Goal: Information Seeking & Learning: Learn about a topic

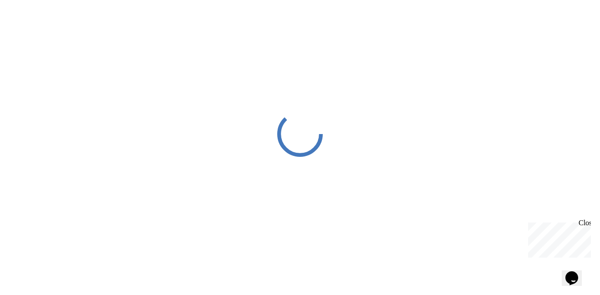
click at [514, 34] on div at bounding box center [300, 133] width 600 height 267
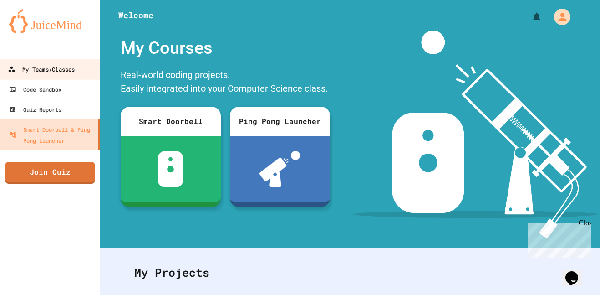
click at [32, 69] on div "My Teams/Classes" at bounding box center [41, 69] width 67 height 11
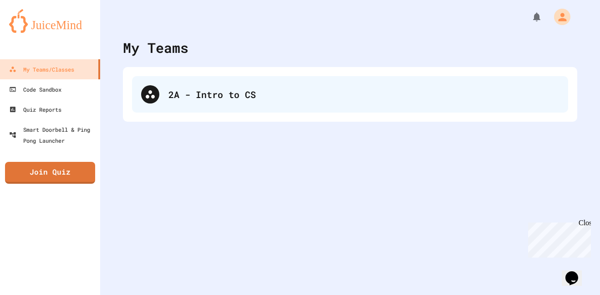
click at [174, 110] on div "2A - Intro to CS" at bounding box center [350, 94] width 436 height 36
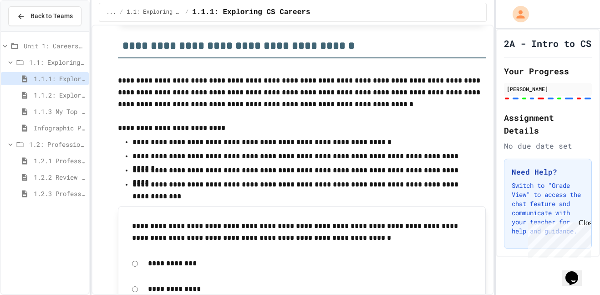
scroll to position [708, 0]
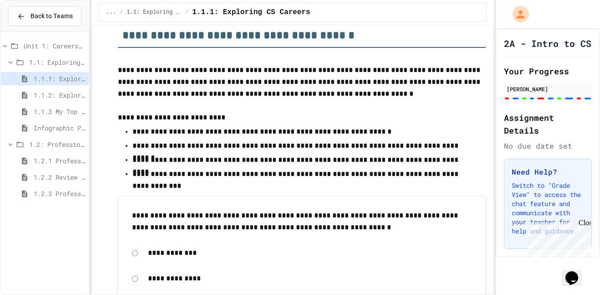
click at [44, 187] on div "1.2.3 Professional Communication Challenge" at bounding box center [45, 193] width 88 height 13
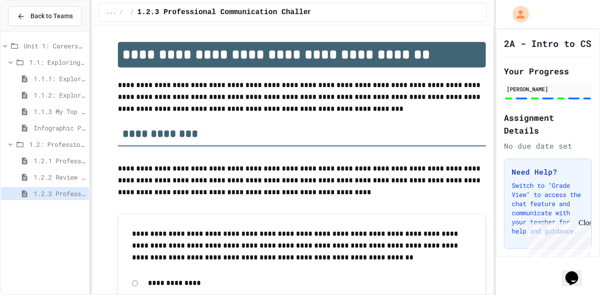
click at [45, 174] on span "1.2.2 Review - Professional Communication" at bounding box center [59, 177] width 51 height 10
